Goal: Task Accomplishment & Management: Manage account settings

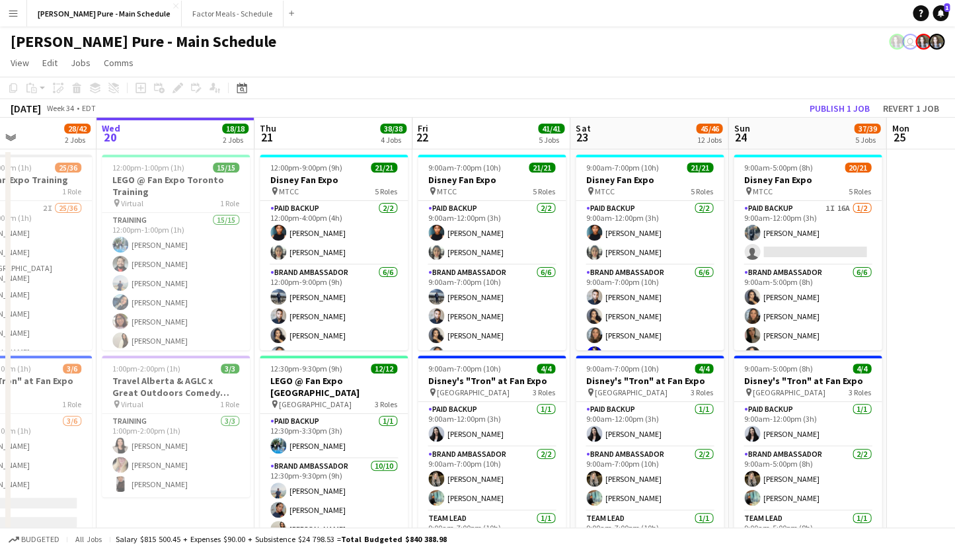
scroll to position [0, 545]
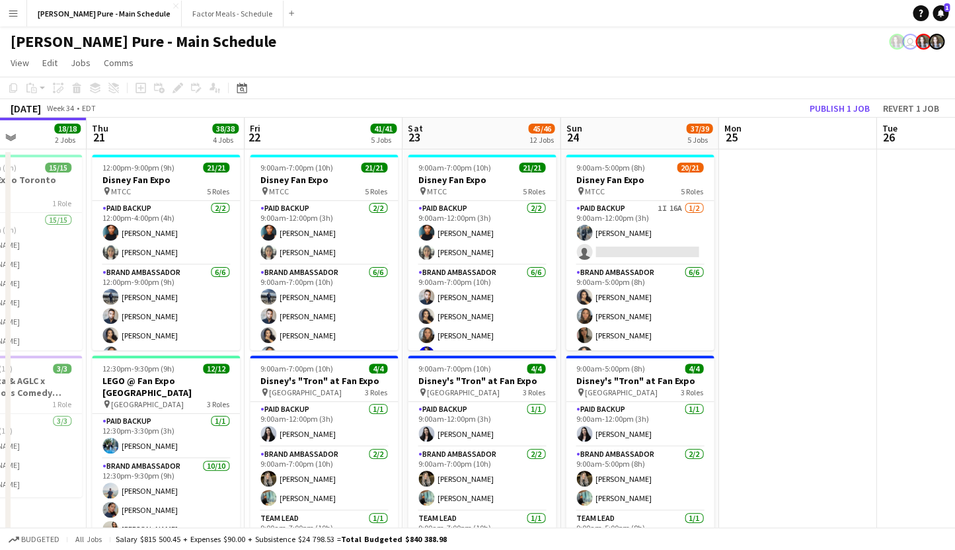
drag, startPoint x: 680, startPoint y: 208, endPoint x: 451, endPoint y: 205, distance: 229.3
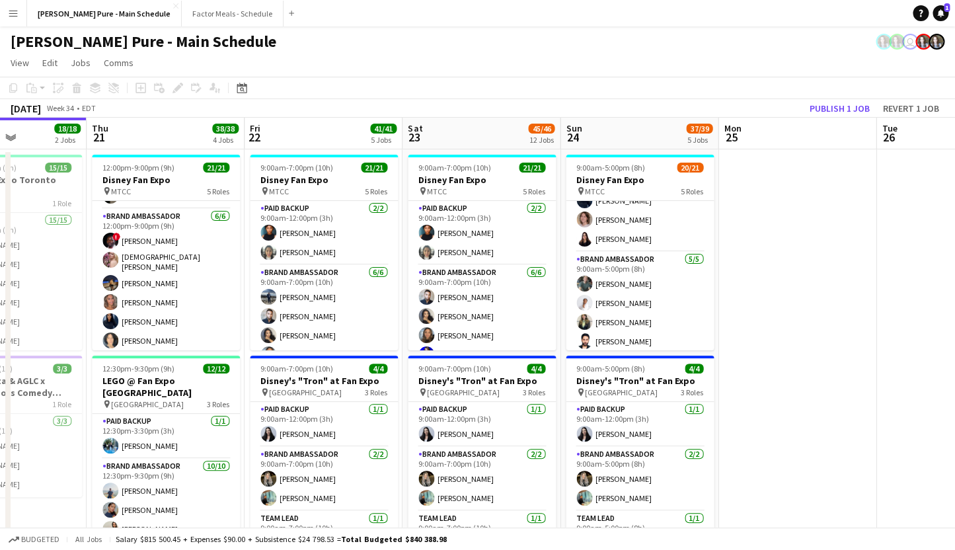
scroll to position [0, 0]
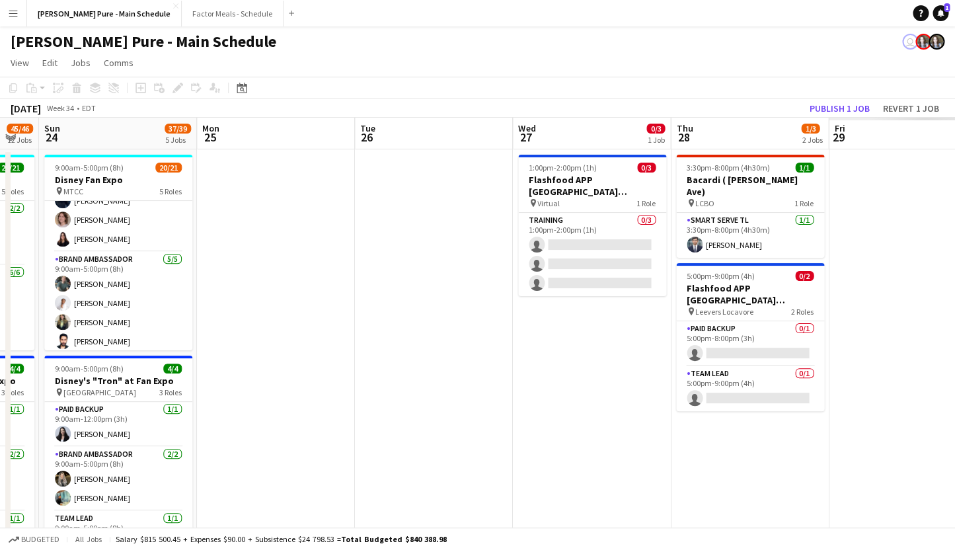
drag, startPoint x: 759, startPoint y: 241, endPoint x: 238, endPoint y: 231, distance: 521.4
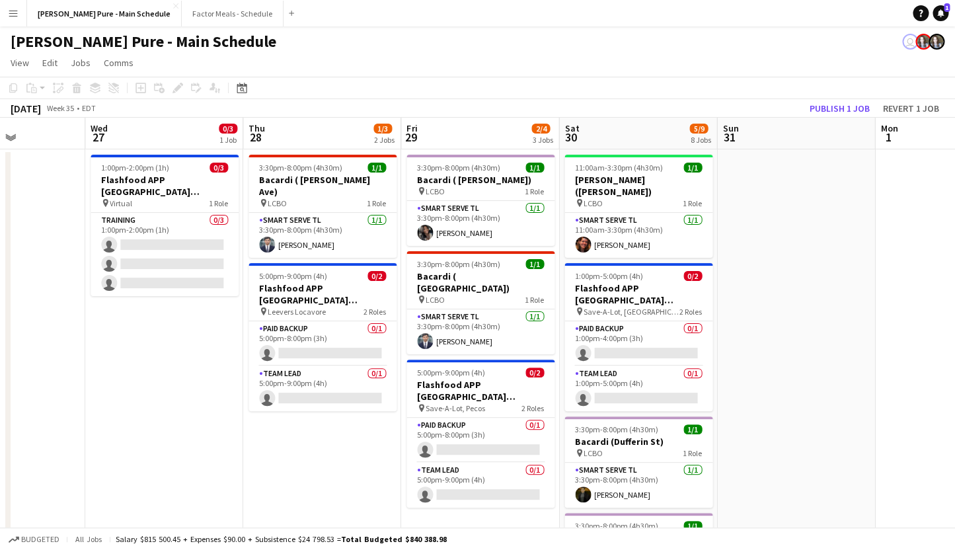
scroll to position [0, 565]
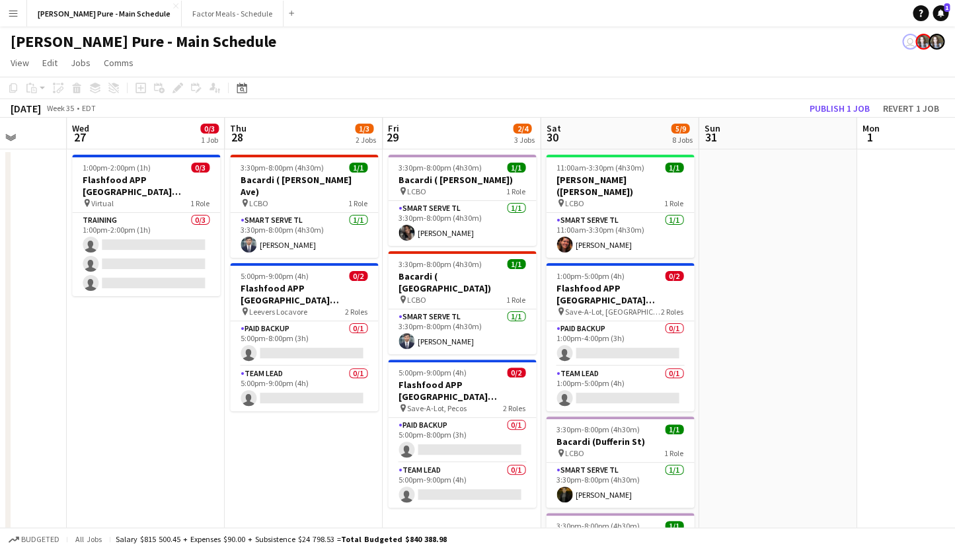
drag, startPoint x: 691, startPoint y: 260, endPoint x: 245, endPoint y: 209, distance: 448.8
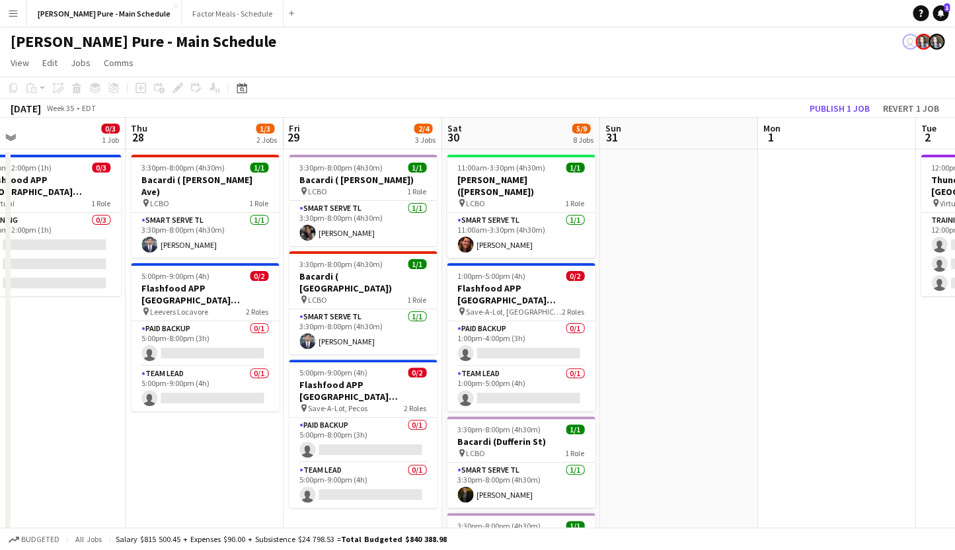
scroll to position [0, 667]
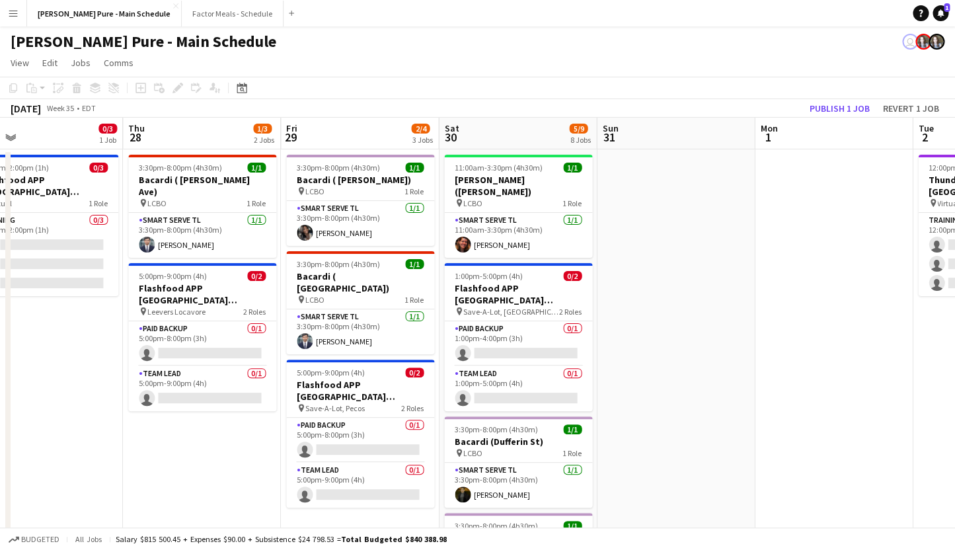
drag, startPoint x: 735, startPoint y: 292, endPoint x: 633, endPoint y: 263, distance: 105.8
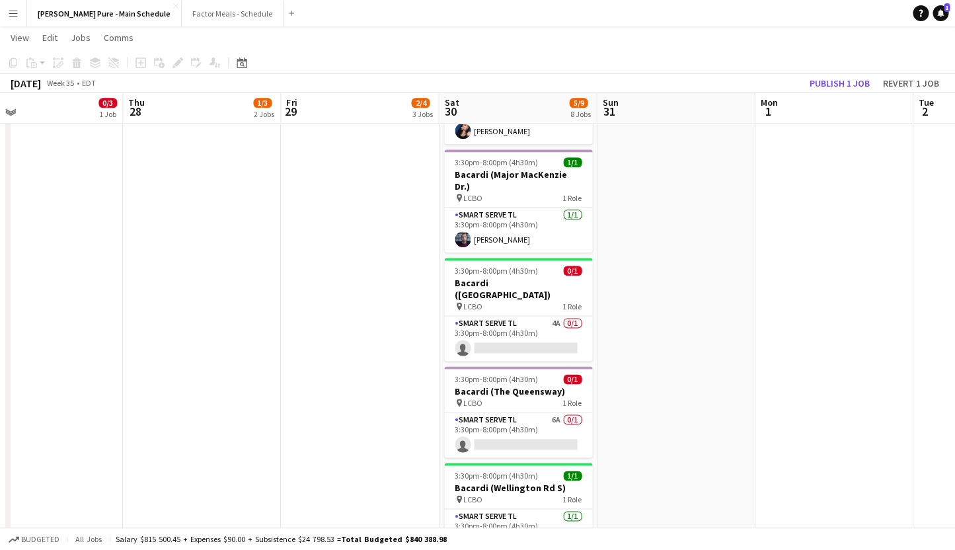
scroll to position [473, 0]
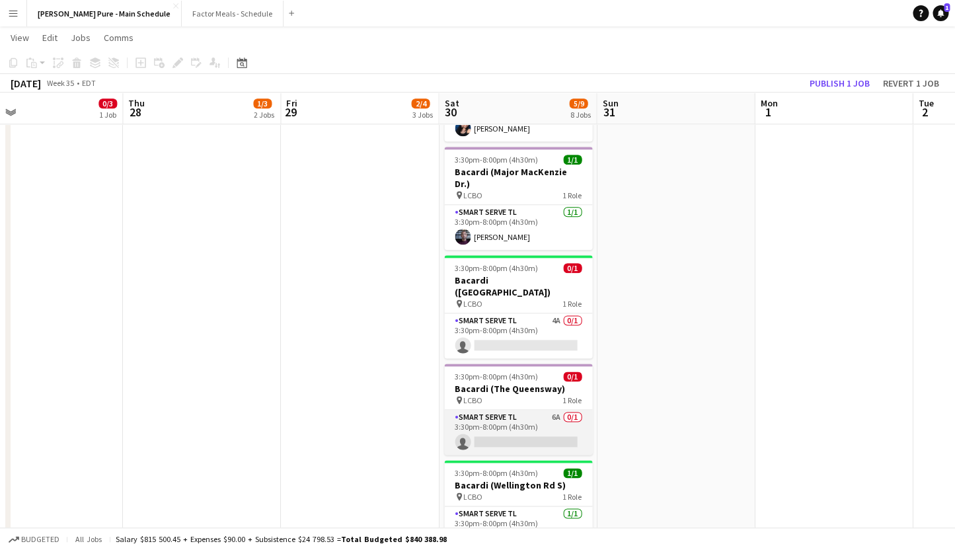
click at [478, 410] on app-card-role "Smart Serve TL 6A 0/1 3:30pm-8:00pm (4h30m) single-neutral-actions" at bounding box center [518, 432] width 148 height 45
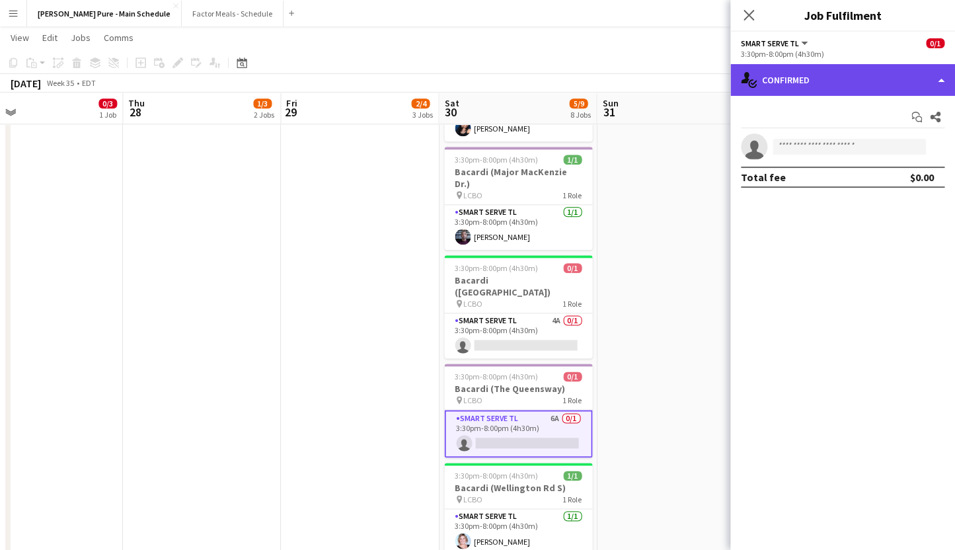
click at [809, 88] on div "single-neutral-actions-check-2 Confirmed" at bounding box center [842, 80] width 225 height 32
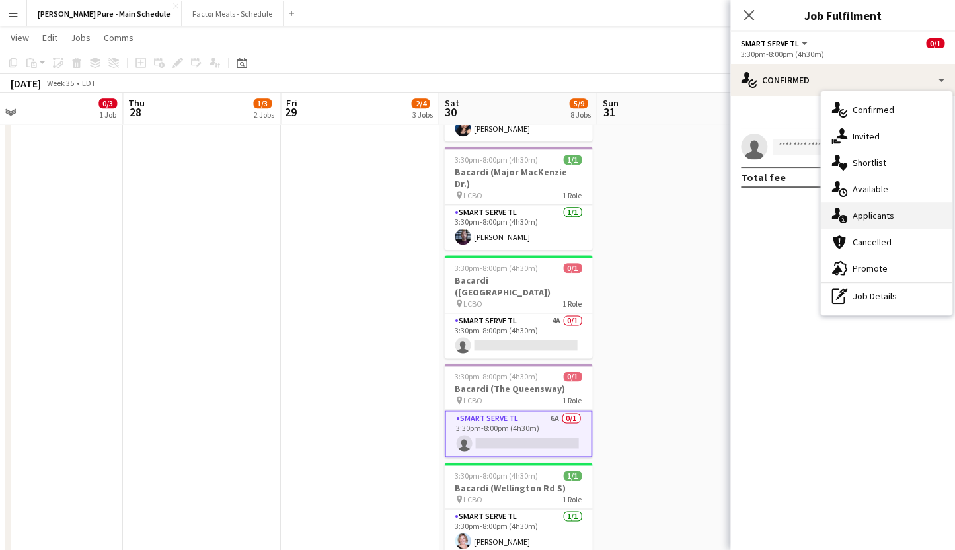
click at [871, 215] on div "single-neutral-actions-information Applicants" at bounding box center [886, 215] width 131 height 26
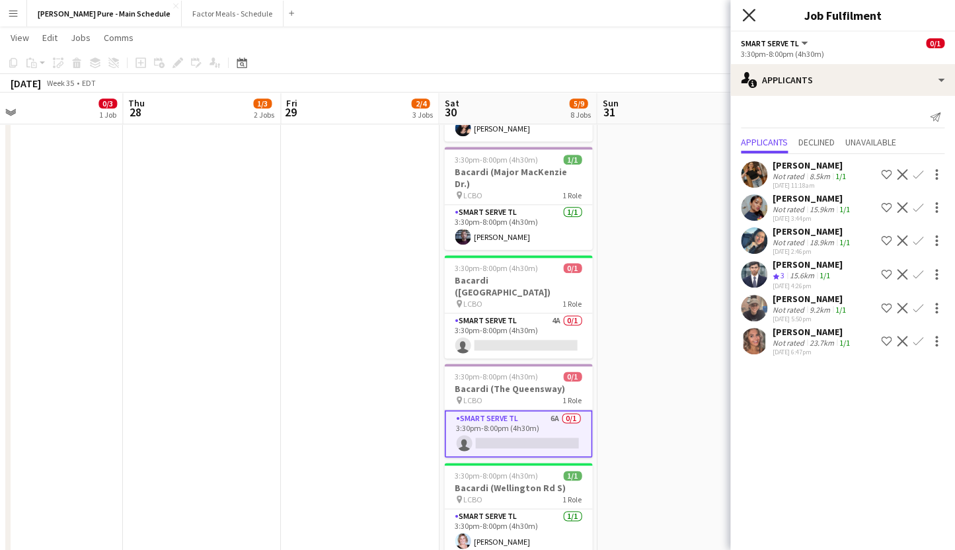
click at [746, 15] on icon "Close pop-in" at bounding box center [748, 15] width 13 height 13
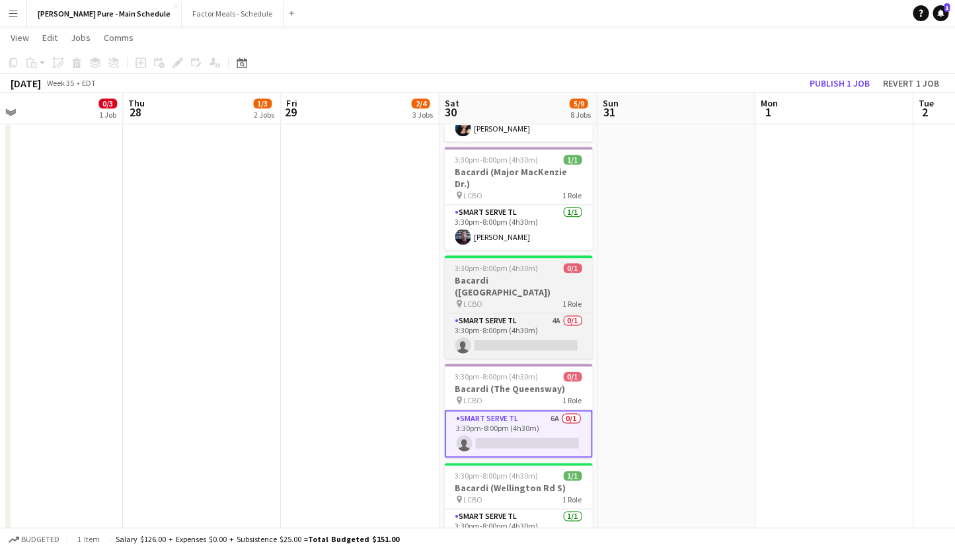
click at [475, 274] on h3 "Bacardi ([GEOGRAPHIC_DATA])" at bounding box center [518, 286] width 148 height 24
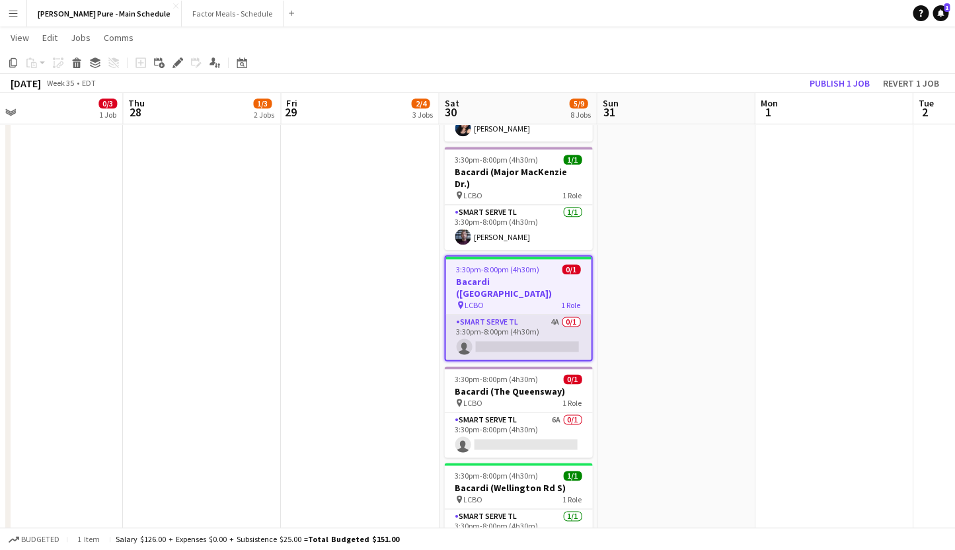
click at [552, 315] on app-card-role "Smart Serve TL 4A 0/1 3:30pm-8:00pm (4h30m) single-neutral-actions" at bounding box center [517, 337] width 145 height 45
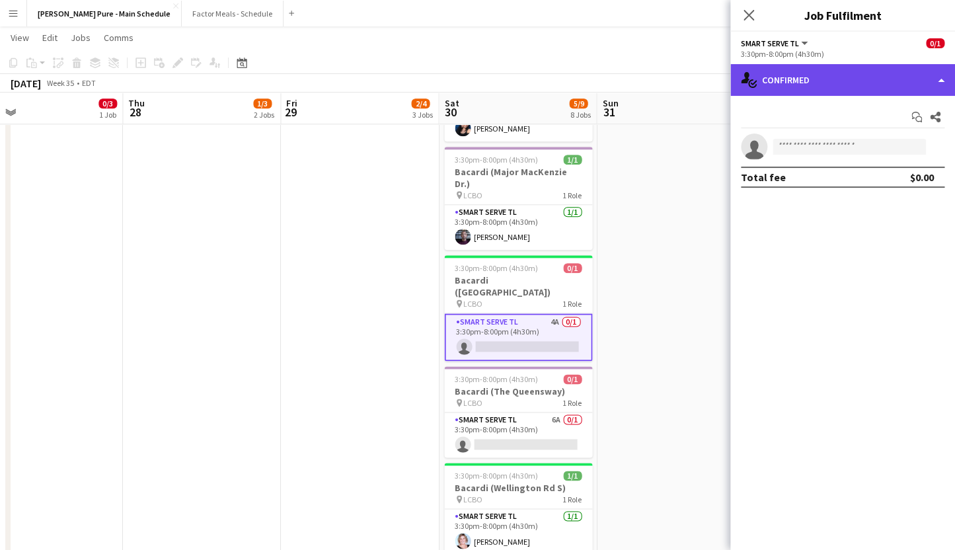
click at [823, 83] on div "single-neutral-actions-check-2 Confirmed" at bounding box center [842, 80] width 225 height 32
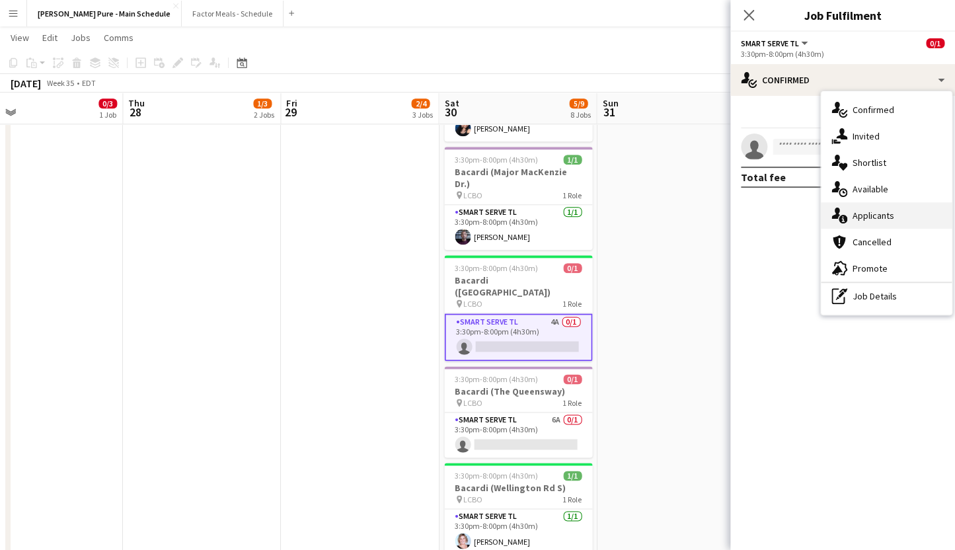
click at [902, 221] on div "single-neutral-actions-information Applicants" at bounding box center [886, 215] width 131 height 26
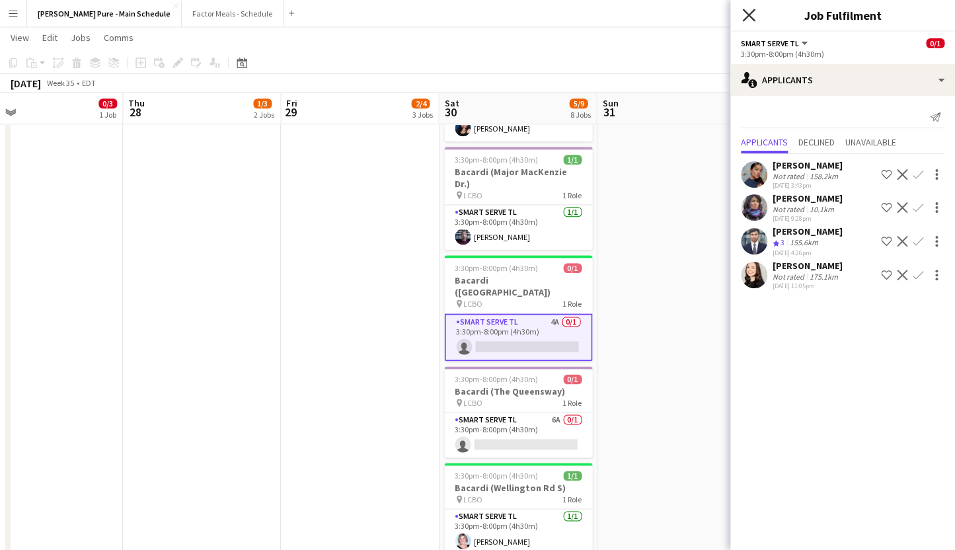
click at [747, 10] on icon "Close pop-in" at bounding box center [748, 15] width 13 height 13
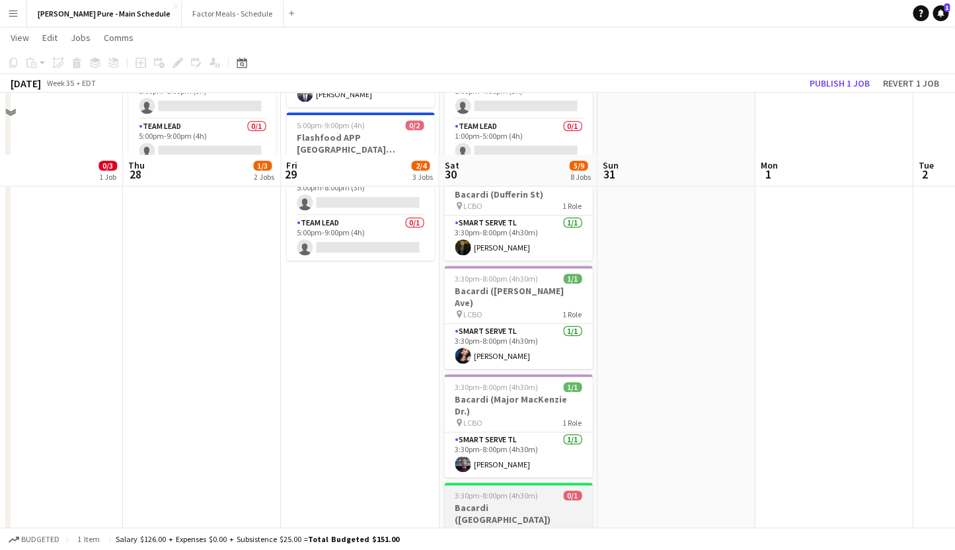
scroll to position [0, 0]
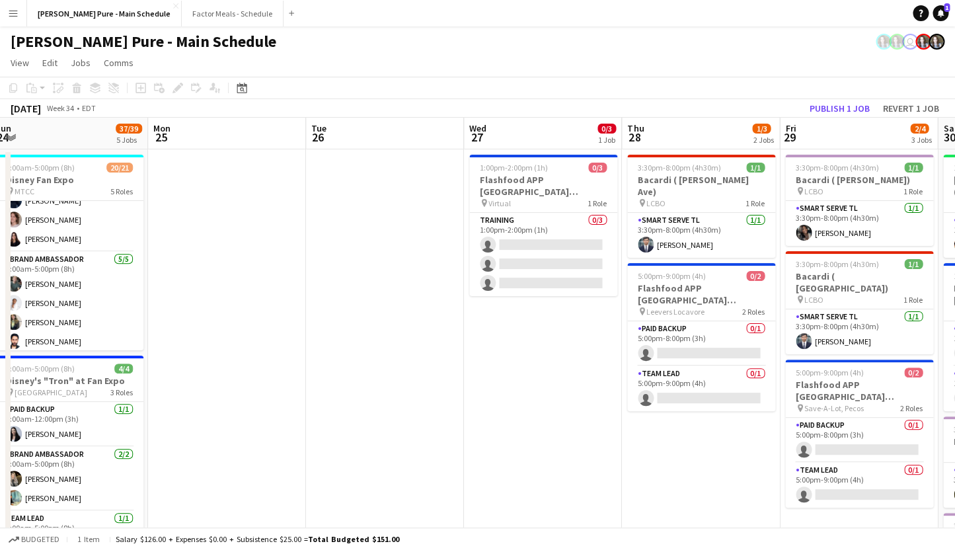
drag, startPoint x: 110, startPoint y: 235, endPoint x: 609, endPoint y: 176, distance: 502.3
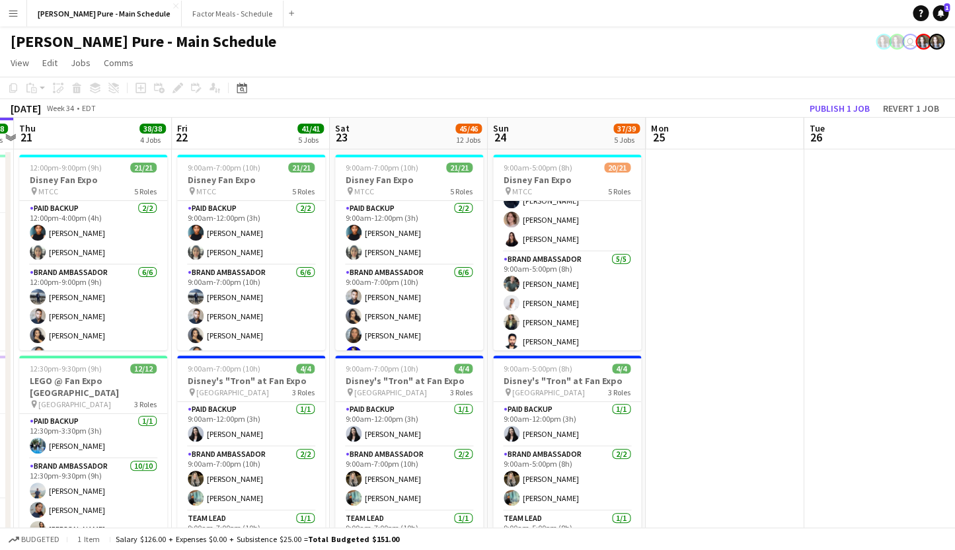
scroll to position [0, 293]
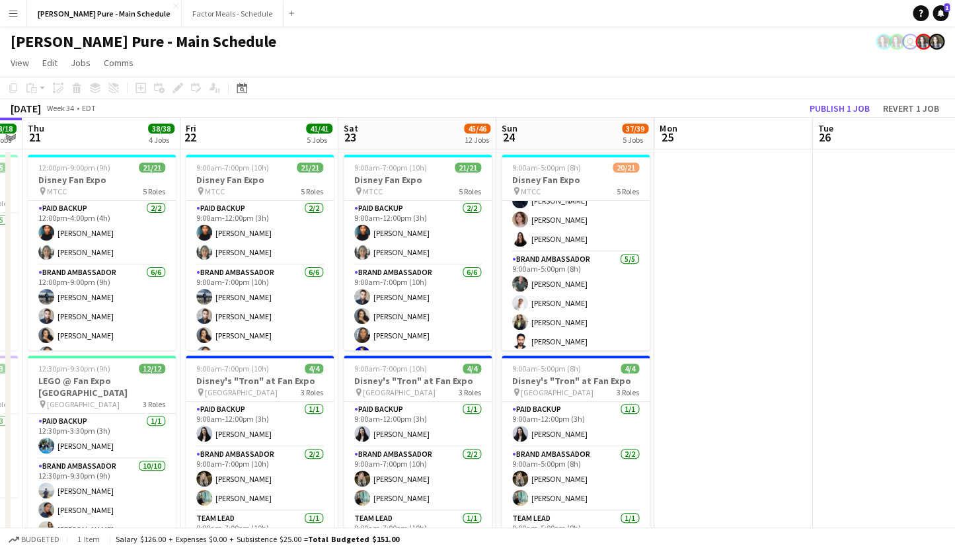
drag, startPoint x: 103, startPoint y: 230, endPoint x: 609, endPoint y: 188, distance: 507.9
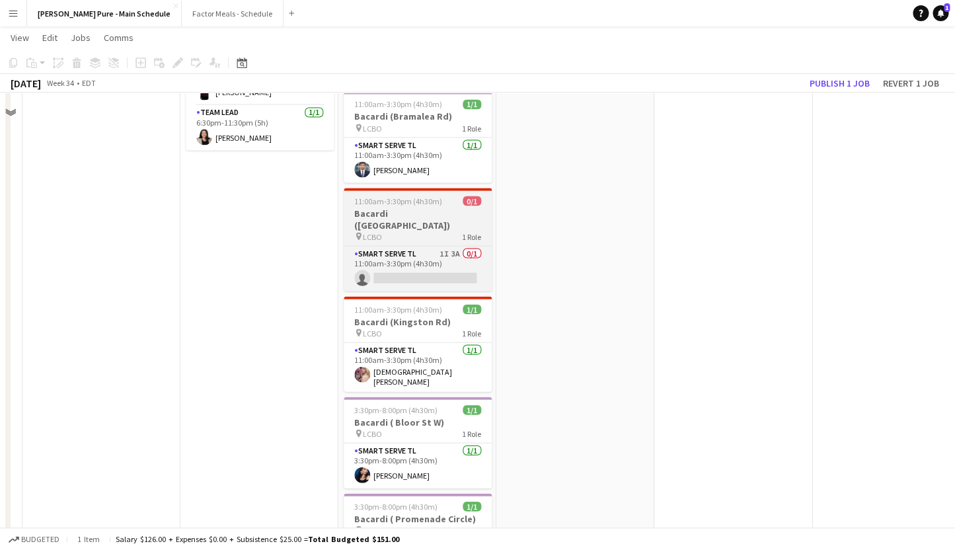
scroll to position [801, 0]
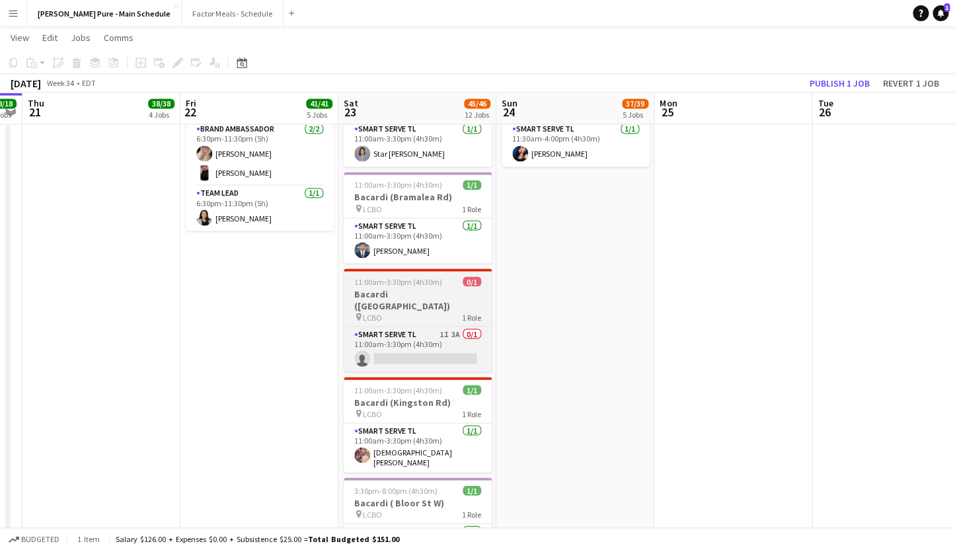
click at [377, 287] on h3 "Bacardi ([GEOGRAPHIC_DATA])" at bounding box center [418, 299] width 148 height 24
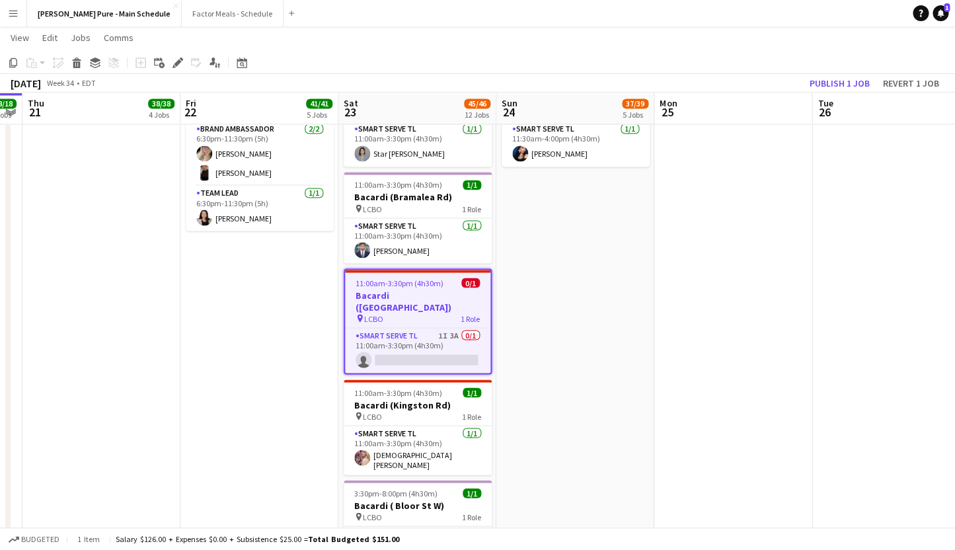
click at [378, 289] on h3 "Bacardi ([GEOGRAPHIC_DATA])" at bounding box center [417, 301] width 145 height 24
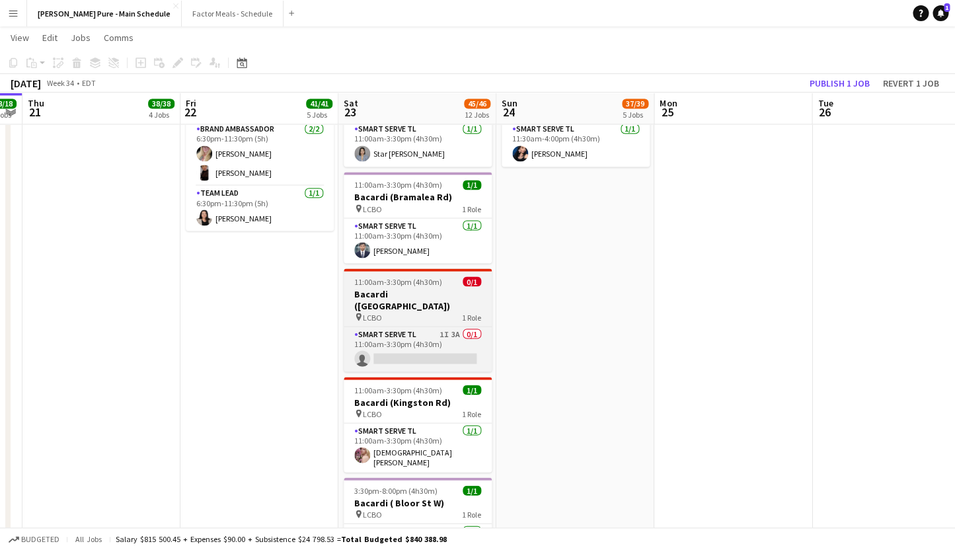
click at [378, 287] on h3 "Bacardi ([GEOGRAPHIC_DATA])" at bounding box center [418, 299] width 148 height 24
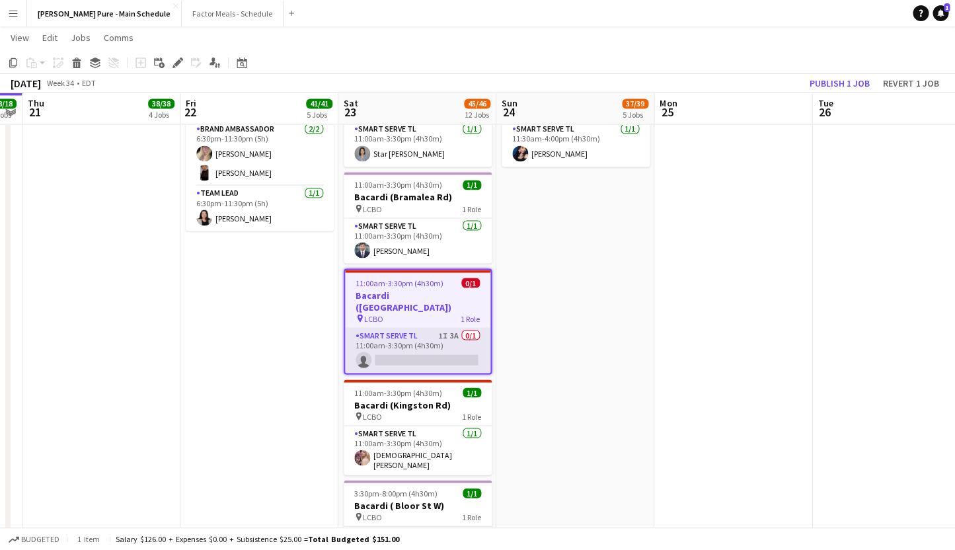
click at [379, 328] on app-card-role "Smart Serve TL 1I 3A 0/1 11:00am-3:30pm (4h30m) single-neutral-actions" at bounding box center [417, 350] width 145 height 45
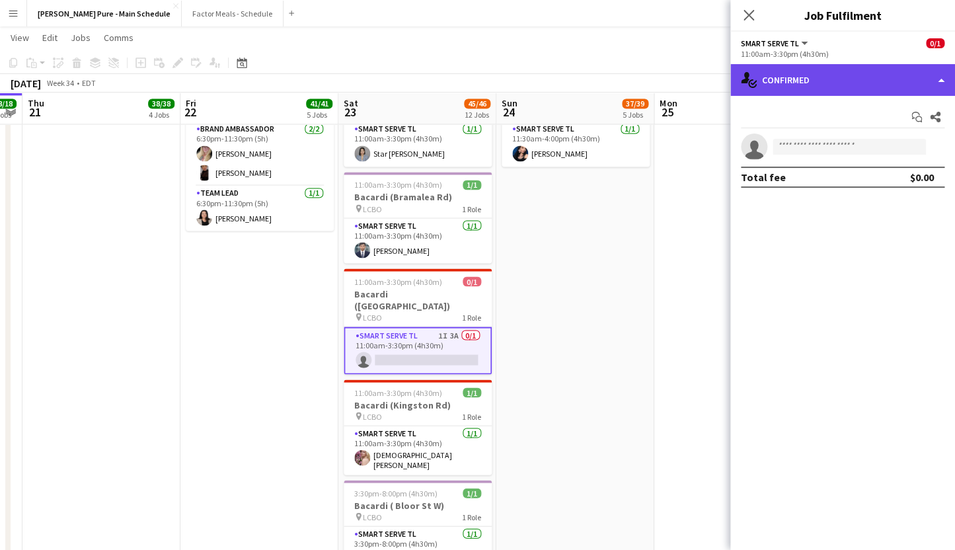
click at [850, 87] on div "single-neutral-actions-check-2 Confirmed" at bounding box center [842, 80] width 225 height 32
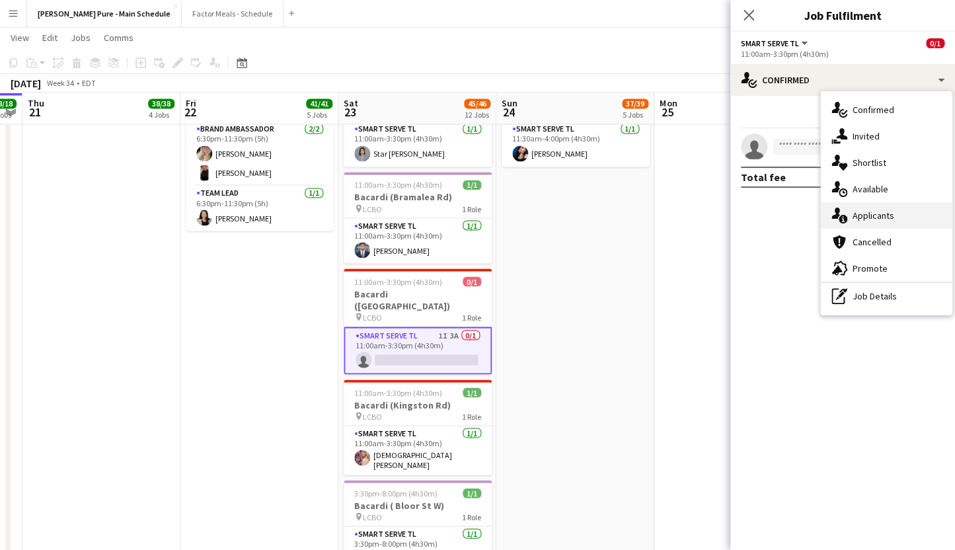
click at [887, 215] on div "single-neutral-actions-information Applicants" at bounding box center [886, 215] width 131 height 26
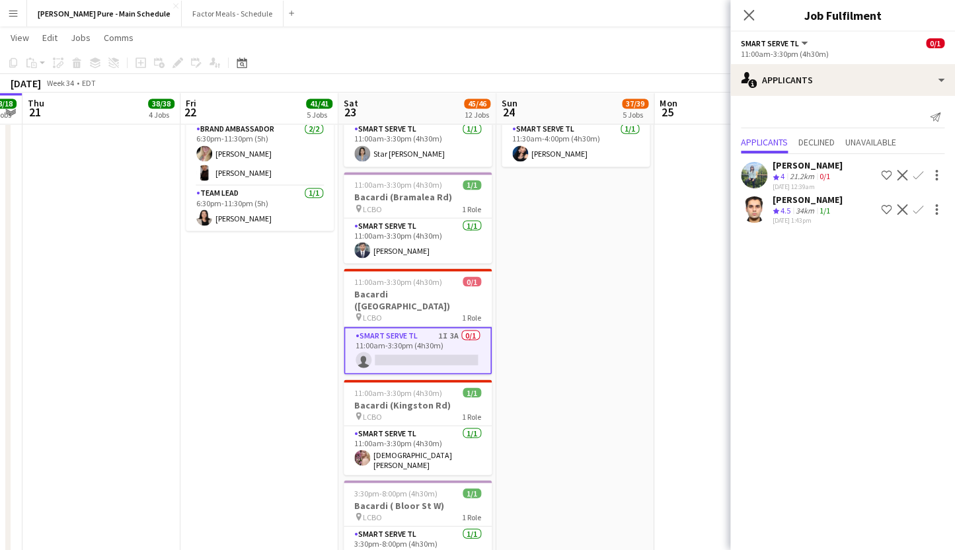
click at [784, 165] on div "[PERSON_NAME]" at bounding box center [807, 165] width 70 height 12
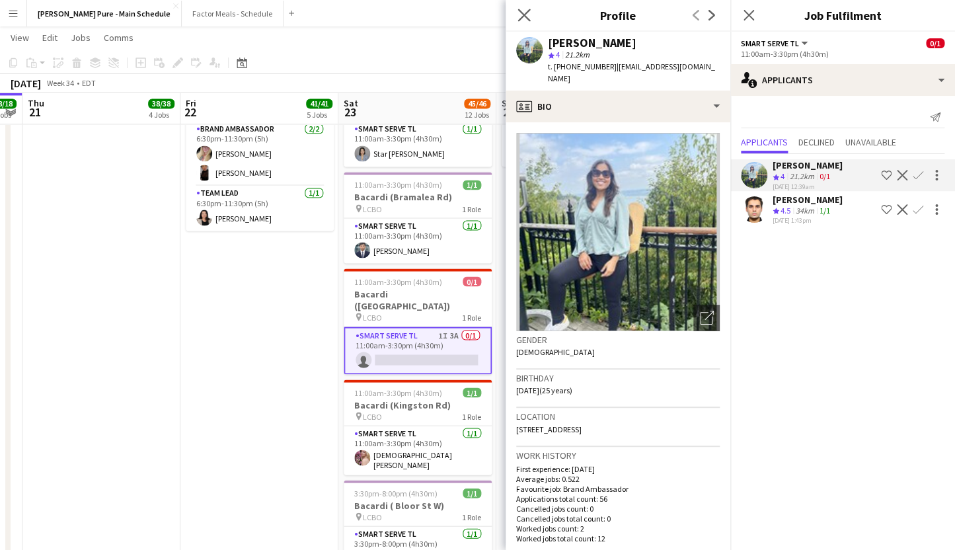
click at [517, 14] on app-icon "Close pop-in" at bounding box center [524, 15] width 19 height 19
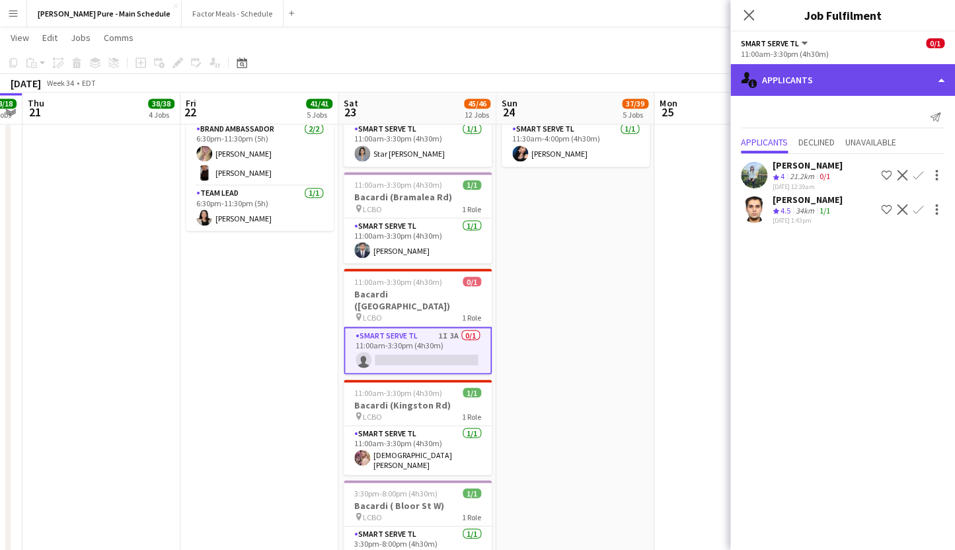
click at [777, 85] on div "single-neutral-actions-information Applicants" at bounding box center [842, 80] width 225 height 32
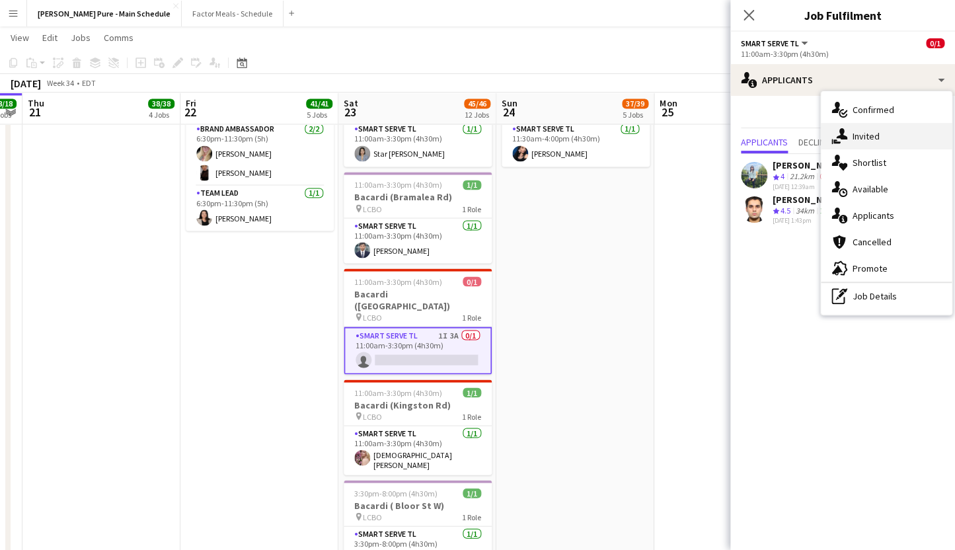
click at [840, 137] on icon at bounding box center [841, 133] width 11 height 11
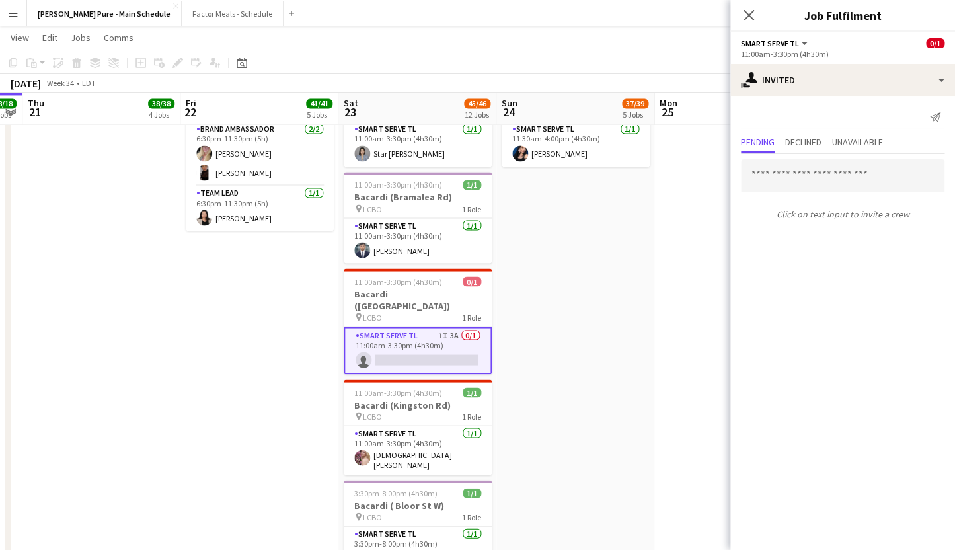
click at [748, 20] on icon "Close pop-in" at bounding box center [748, 15] width 11 height 11
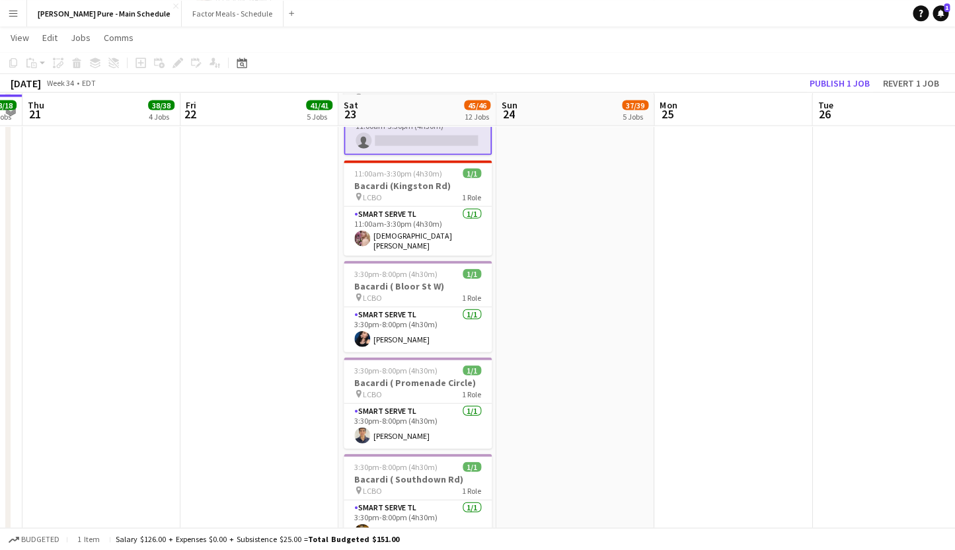
scroll to position [1021, 0]
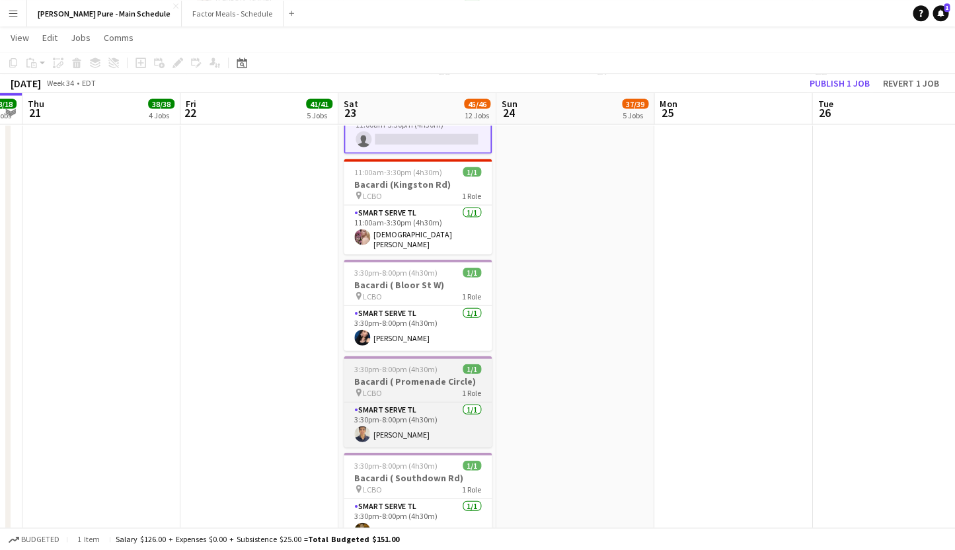
click at [399, 387] on div "pin LCBO 1 Role" at bounding box center [418, 392] width 148 height 11
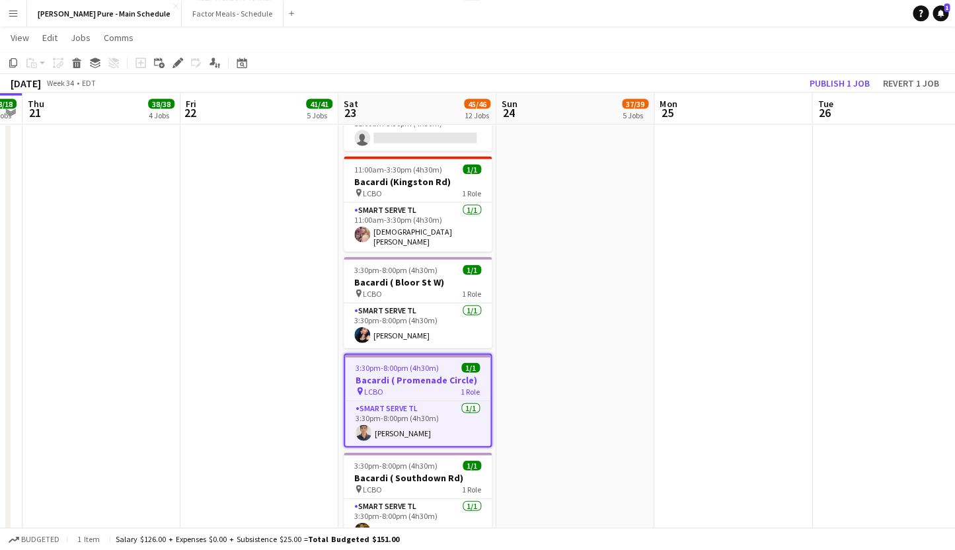
click at [409, 373] on h3 "Bacardi ( Promenade Circle)" at bounding box center [417, 379] width 145 height 12
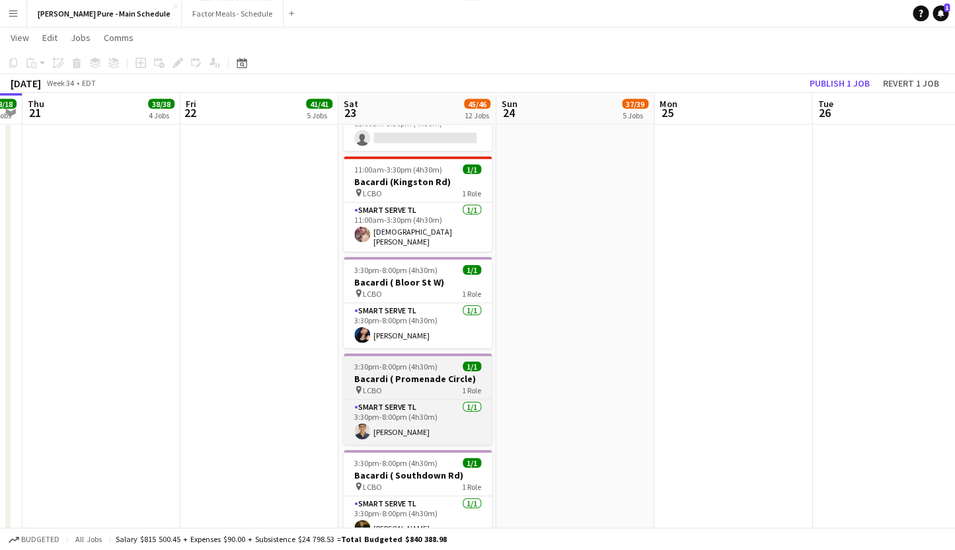
click at [409, 372] on h3 "Bacardi ( Promenade Circle)" at bounding box center [418, 378] width 148 height 12
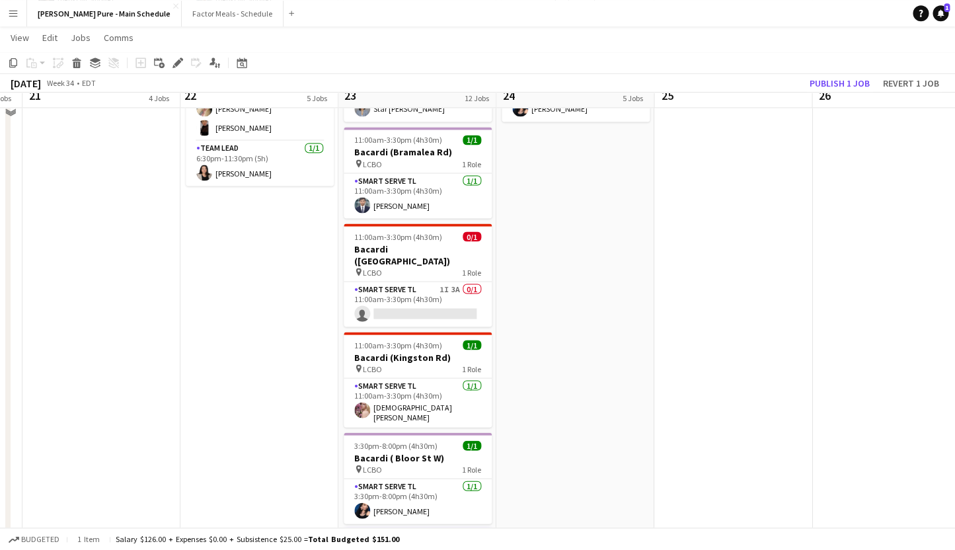
scroll to position [820, 0]
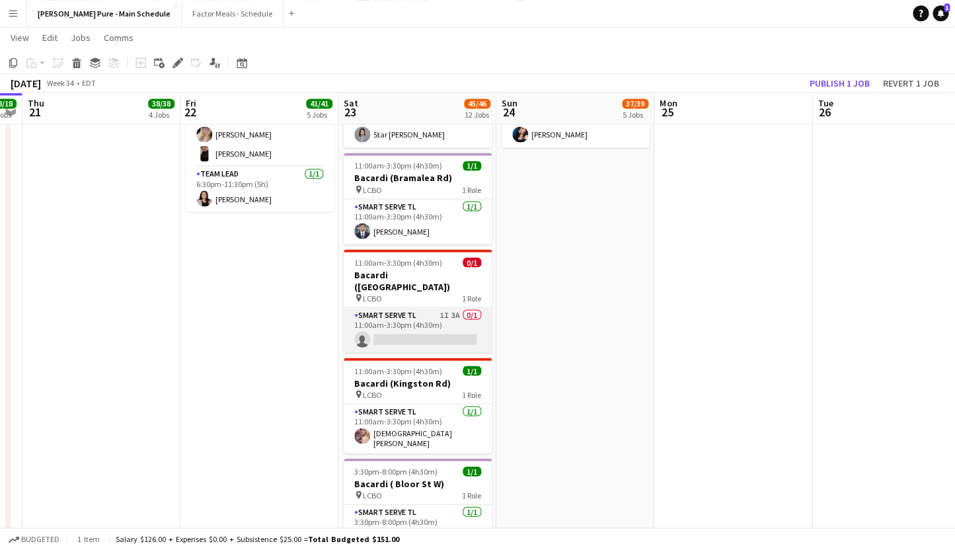
click at [408, 307] on app-card-role "Smart Serve TL 1I 3A 0/1 11:00am-3:30pm (4h30m) single-neutral-actions" at bounding box center [418, 329] width 148 height 45
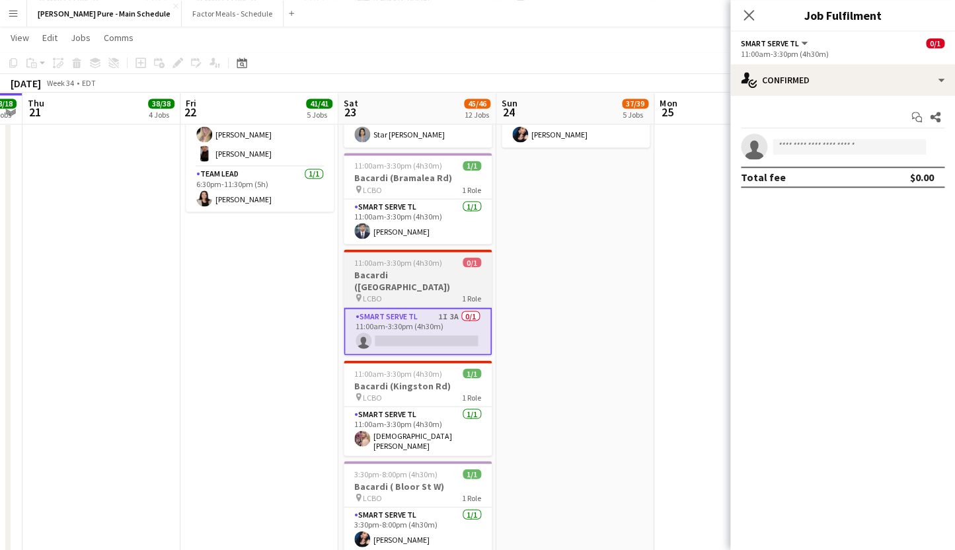
click at [392, 257] on span "11:00am-3:30pm (4h30m)" at bounding box center [398, 262] width 88 height 10
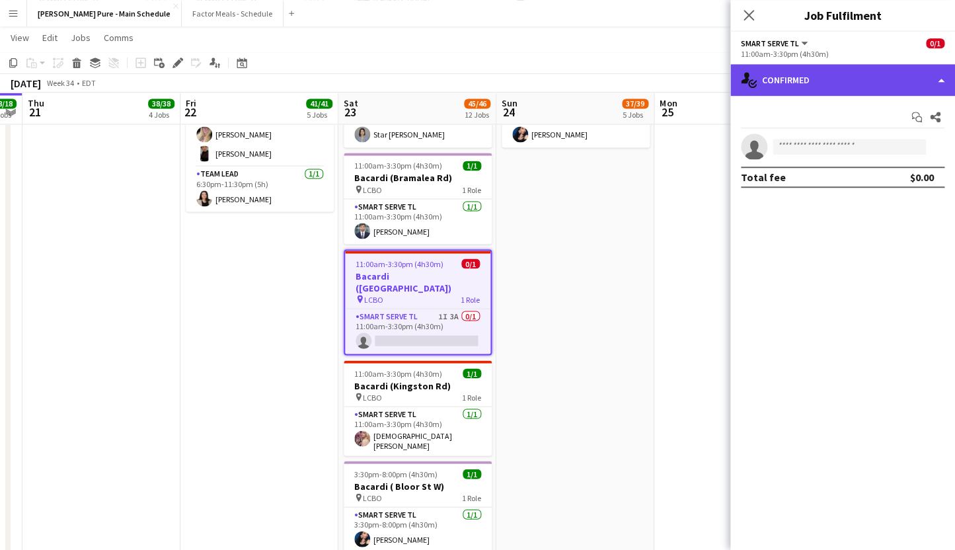
click at [854, 69] on div "single-neutral-actions-check-2 Confirmed" at bounding box center [842, 80] width 225 height 32
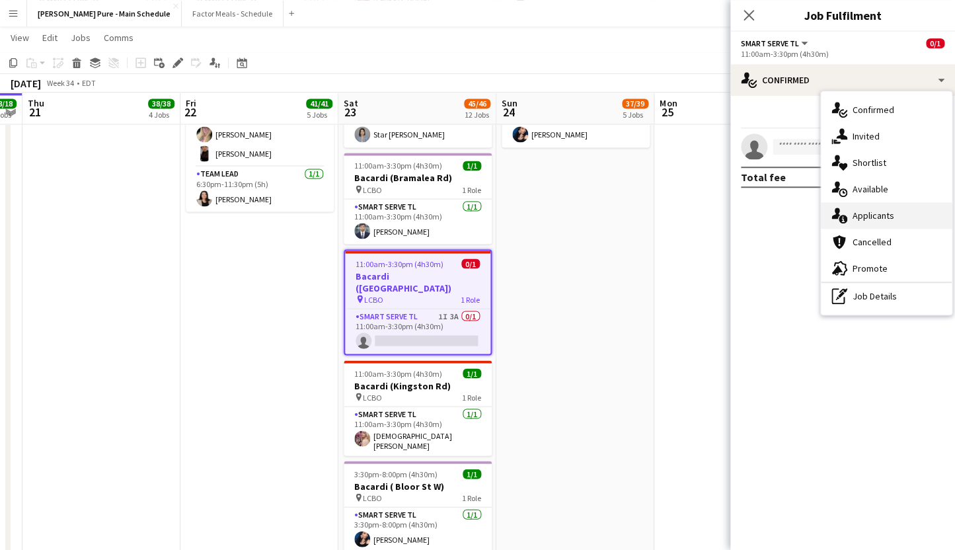
click at [884, 217] on div "single-neutral-actions-information Applicants" at bounding box center [886, 215] width 131 height 26
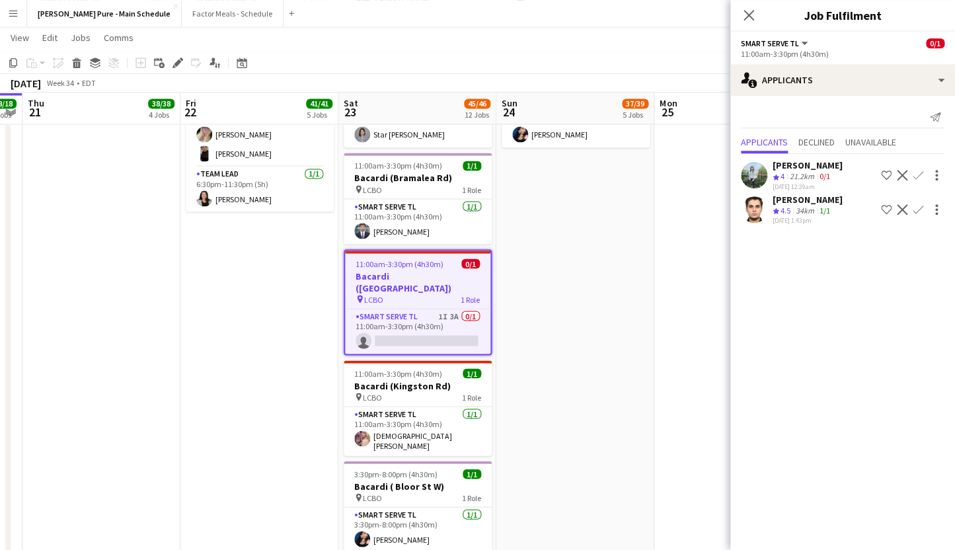
click at [790, 160] on div "[PERSON_NAME]" at bounding box center [807, 165] width 70 height 12
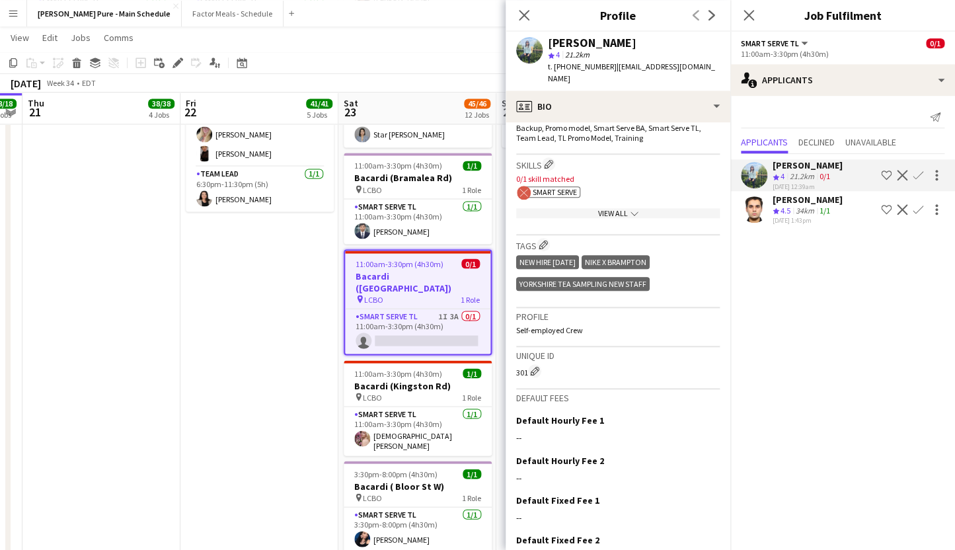
scroll to position [410, 0]
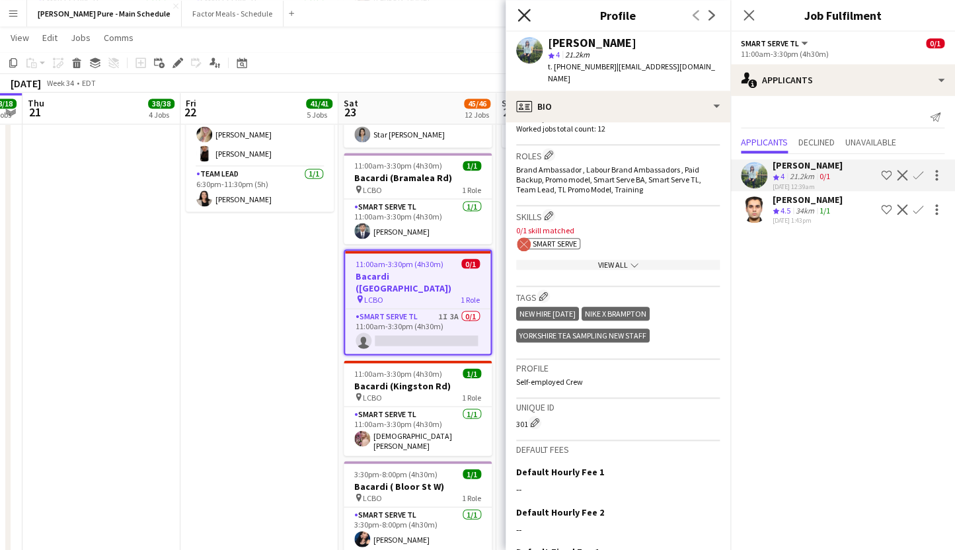
click at [523, 14] on icon at bounding box center [523, 15] width 13 height 13
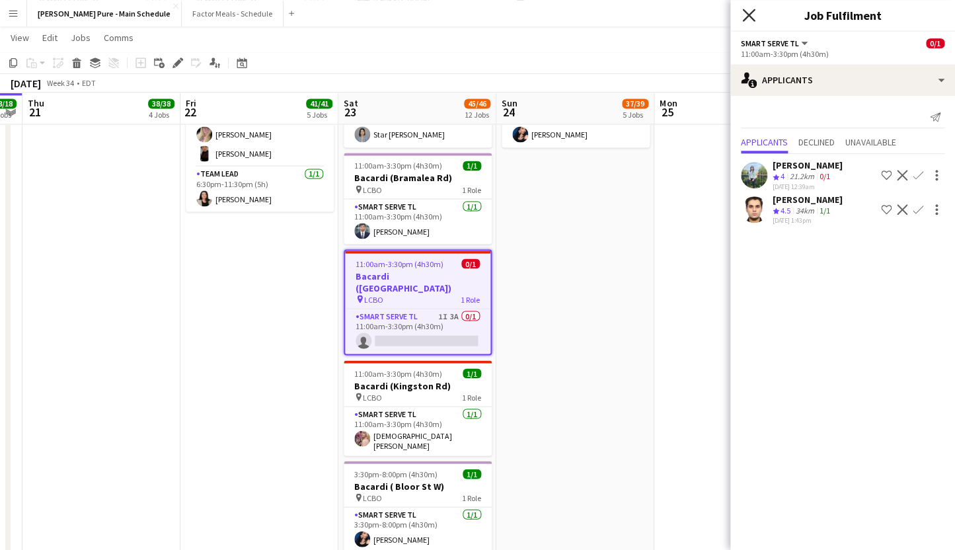
click at [745, 17] on icon "Close pop-in" at bounding box center [748, 15] width 13 height 13
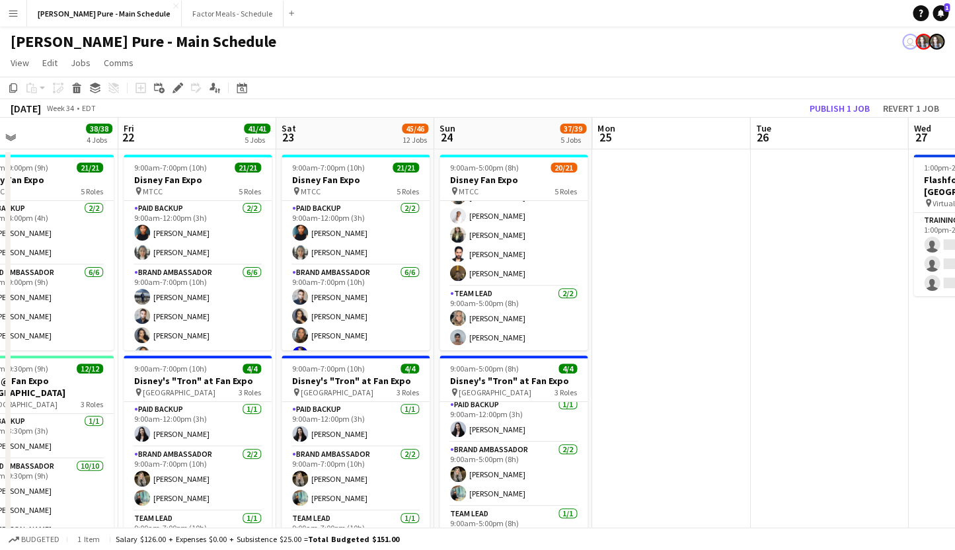
scroll to position [0, 445]
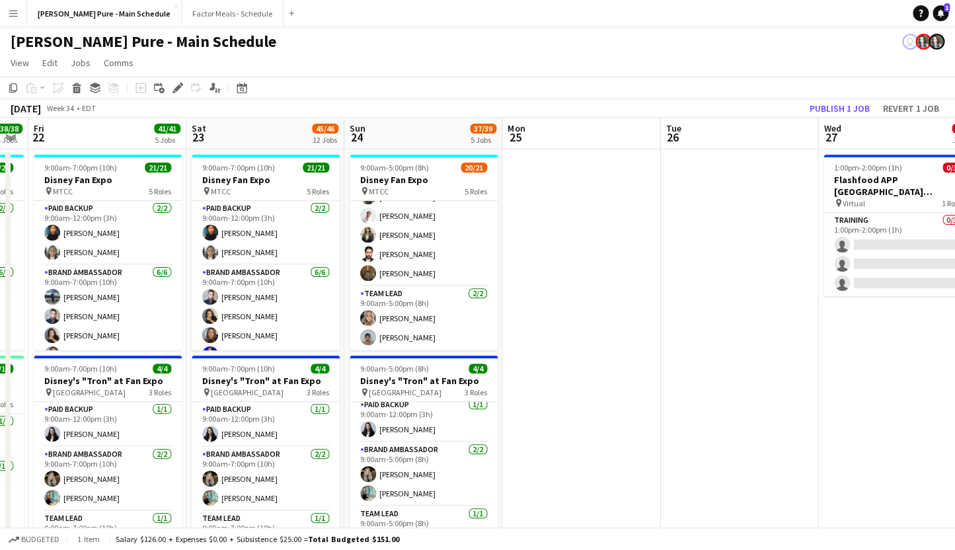
drag, startPoint x: 778, startPoint y: 250, endPoint x: 309, endPoint y: 266, distance: 468.7
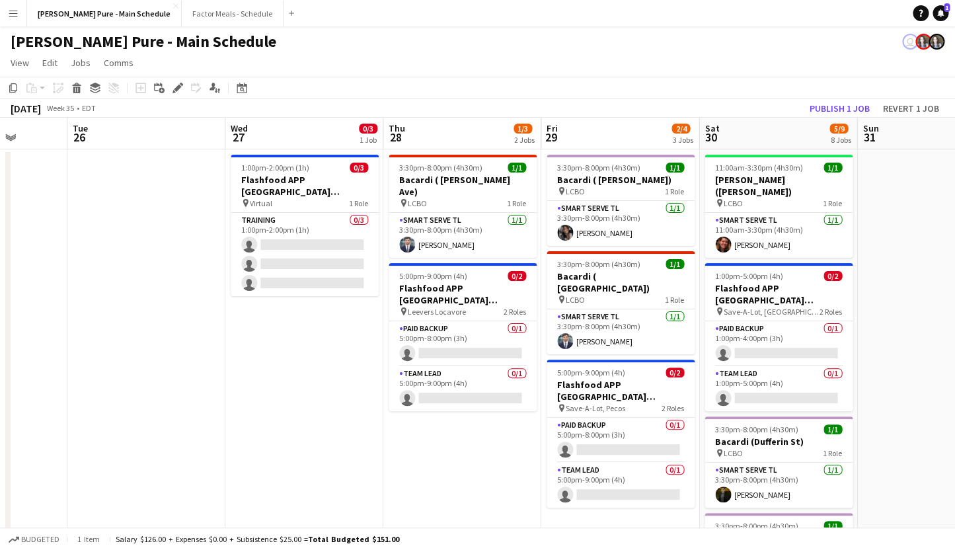
scroll to position [0, 416]
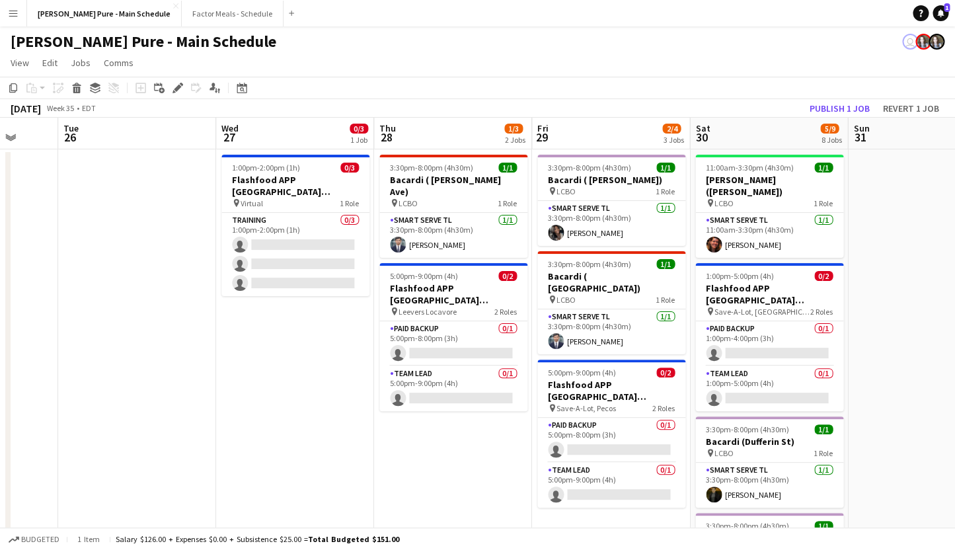
drag, startPoint x: 590, startPoint y: 348, endPoint x: 304, endPoint y: 344, distance: 286.1
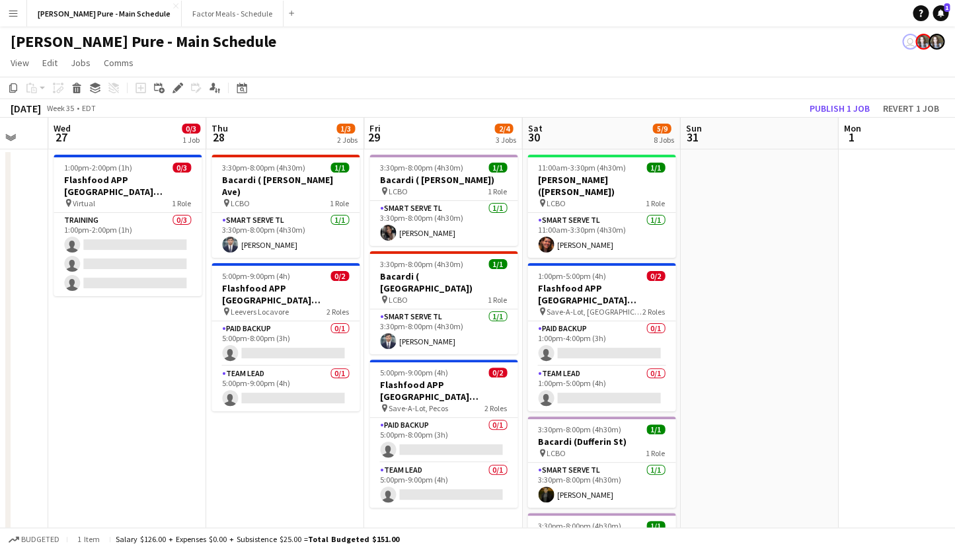
scroll to position [0, 586]
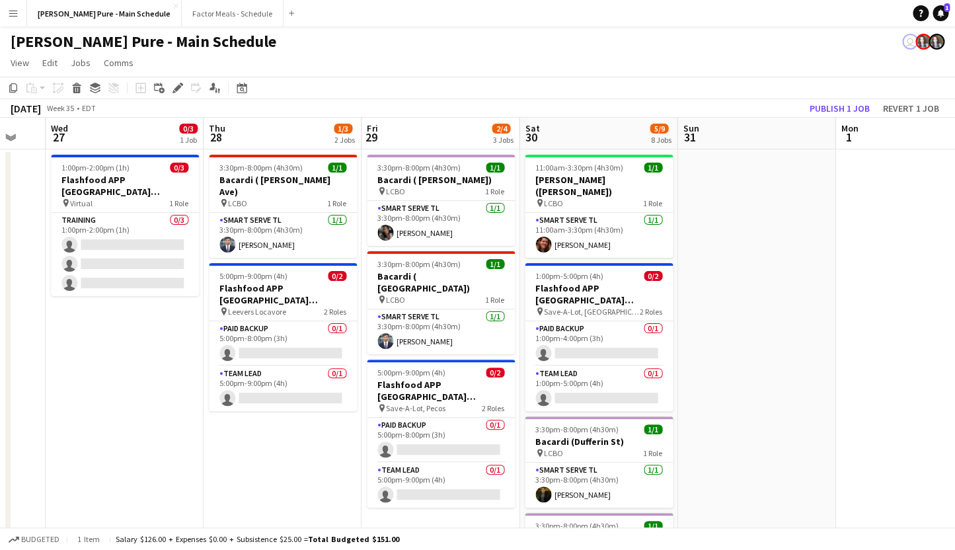
drag, startPoint x: 885, startPoint y: 297, endPoint x: 714, endPoint y: 266, distance: 173.9
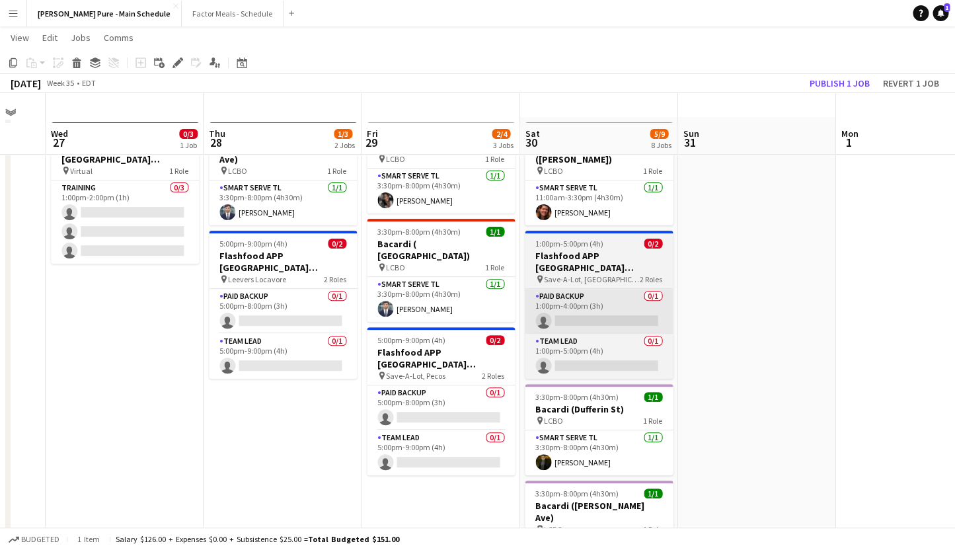
scroll to position [0, 0]
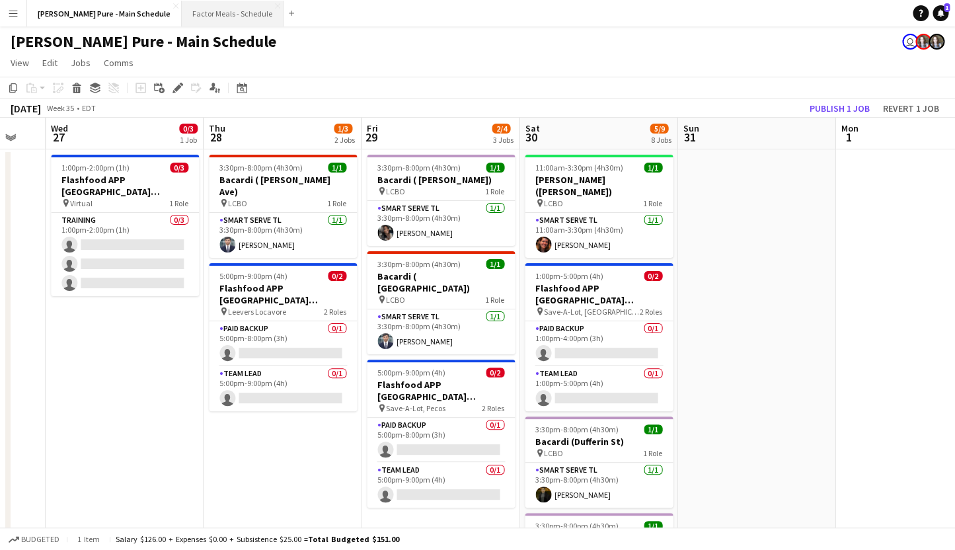
click at [197, 15] on button "Factor Meals - Schedule Close" at bounding box center [233, 14] width 102 height 26
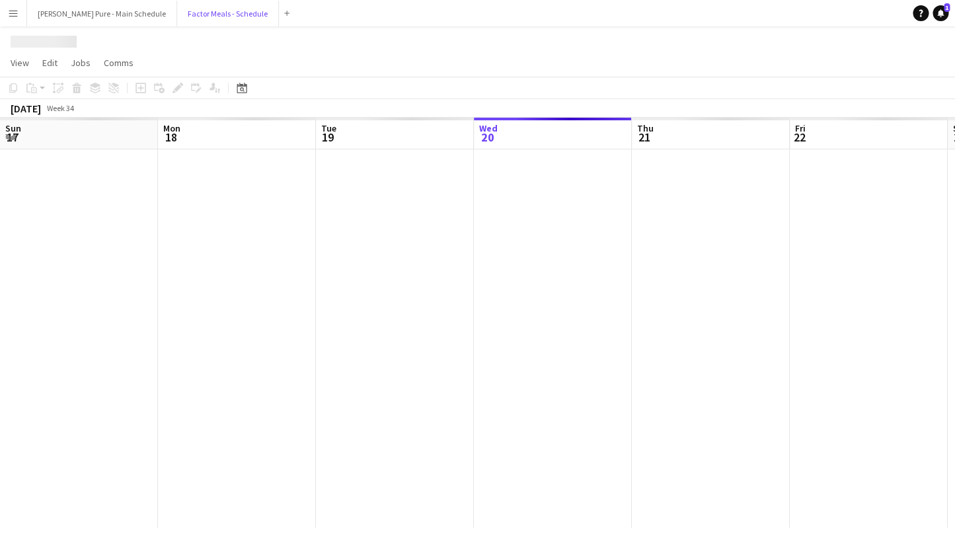
scroll to position [0, 316]
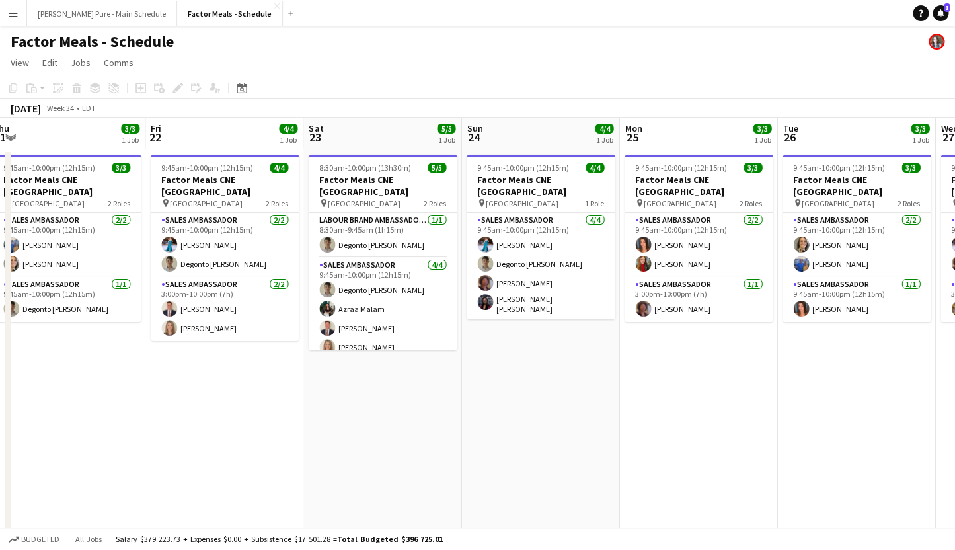
drag, startPoint x: 612, startPoint y: 273, endPoint x: 283, endPoint y: 258, distance: 328.7
click at [283, 258] on app-calendar-viewport "Sun 17 9/9 2 Jobs Mon 18 3/3 1 Job Tue 19 3/3 1 Job Wed 20 3/3 1 Job Thu 21 3/3…" at bounding box center [477, 331] width 955 height 426
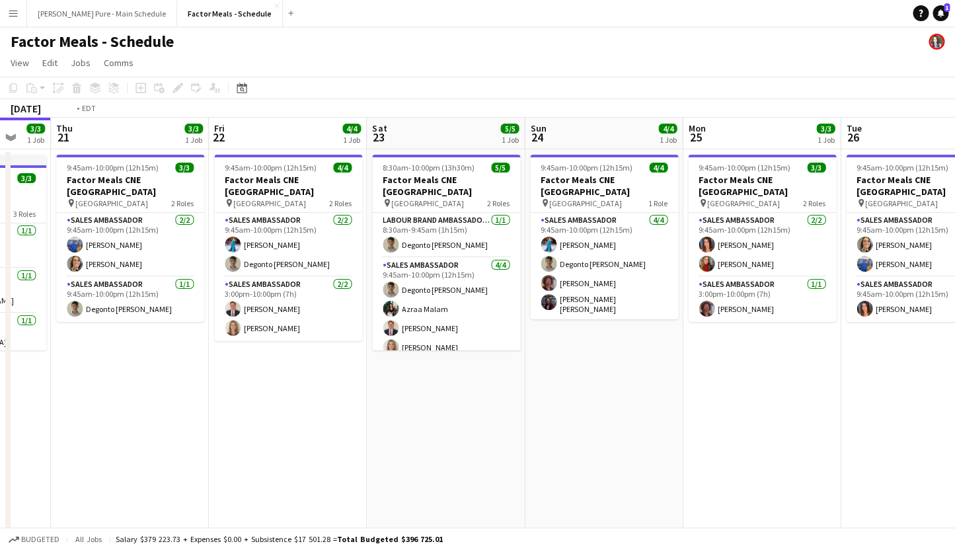
drag, startPoint x: 752, startPoint y: 260, endPoint x: 26, endPoint y: 272, distance: 726.2
click at [26, 272] on app-calendar-viewport "Sun 17 9/9 2 Jobs Mon 18 3/3 1 Job Tue 19 3/3 1 Job Wed 20 3/3 1 Job Thu 21 3/3…" at bounding box center [477, 331] width 955 height 426
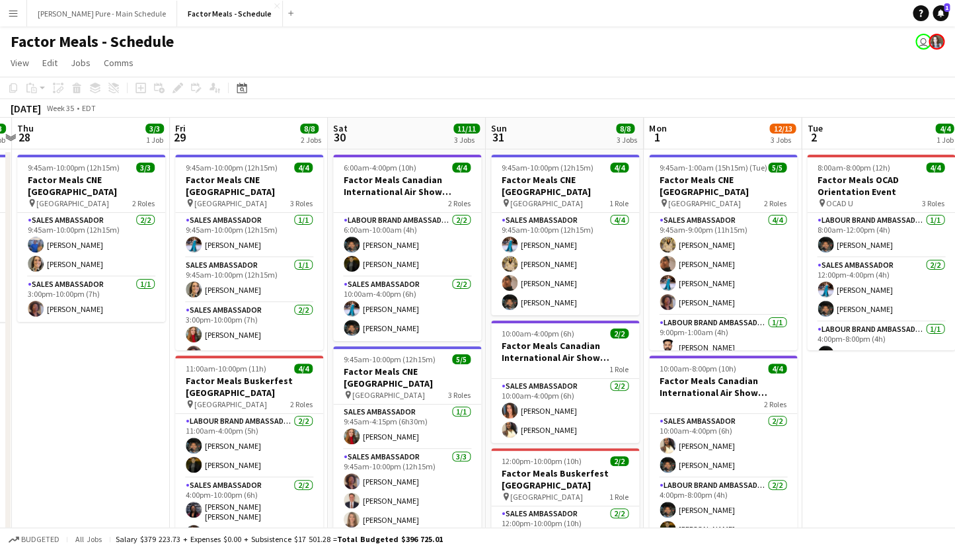
scroll to position [0, 305]
drag, startPoint x: 541, startPoint y: 258, endPoint x: 219, endPoint y: 186, distance: 330.2
click at [219, 186] on app-calendar-viewport "Tue 26 3/3 1 Job Wed 27 3/3 1 Job Thu 28 3/3 1 Job Fri 29 8/8 2 Jobs Sat 30 11/…" at bounding box center [477, 440] width 955 height 644
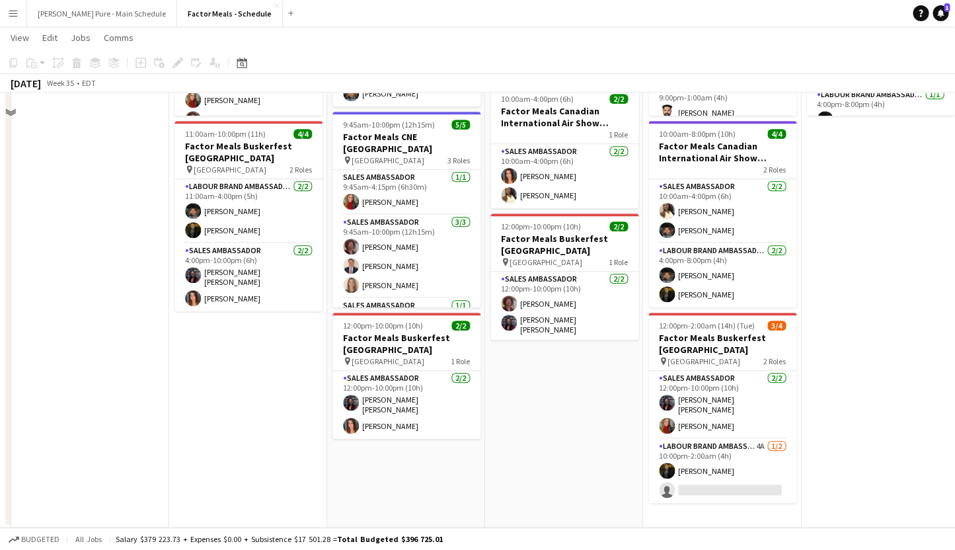
scroll to position [0, 0]
